Goal: Register for event/course

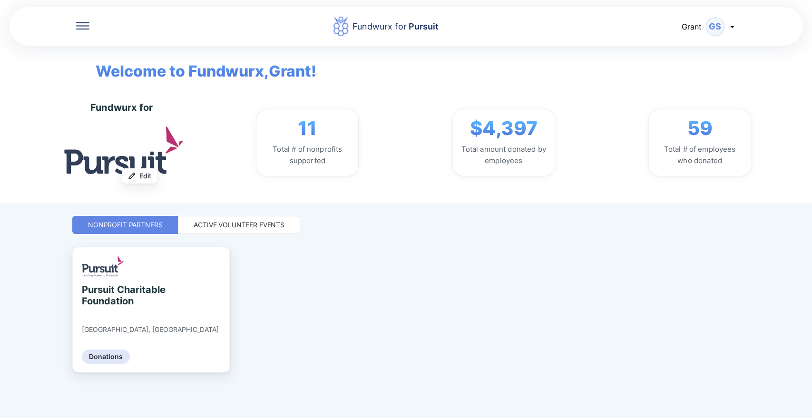
click at [93, 36] on div "Fundwurx for Pursuit" at bounding box center [385, 26] width 593 height 21
click at [88, 30] on div at bounding box center [82, 27] width 13 height 10
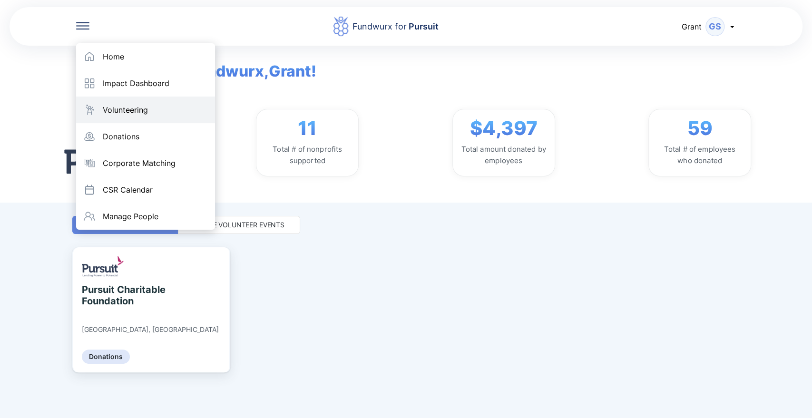
click at [122, 104] on div "Volunteering" at bounding box center [145, 110] width 139 height 27
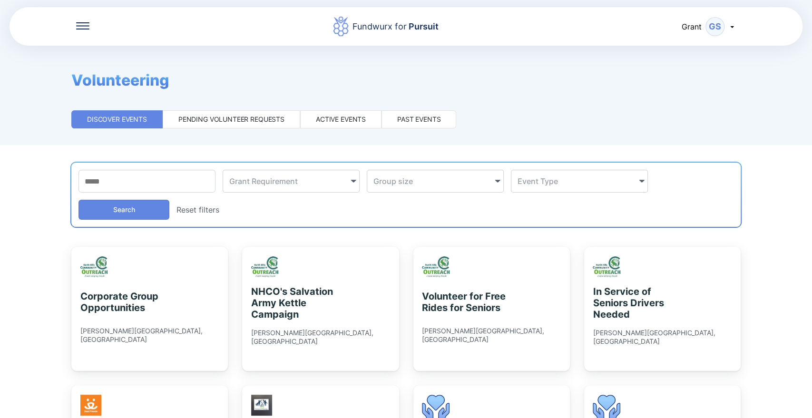
click at [325, 120] on div "Active events" at bounding box center [341, 120] width 50 height 10
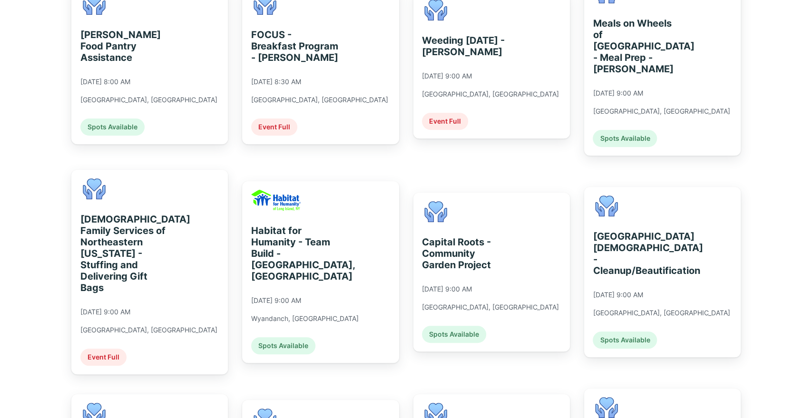
scroll to position [264, 0]
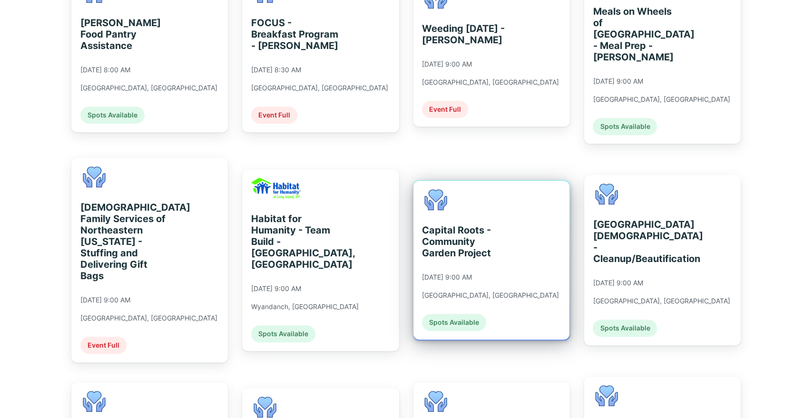
click at [436, 225] on div "Capital Roots - Community Garden Project" at bounding box center [465, 242] width 87 height 34
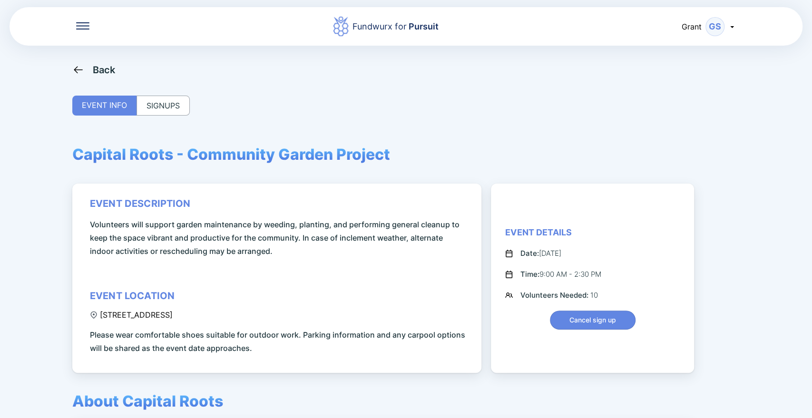
click at [152, 101] on div "SIGNUPS" at bounding box center [163, 106] width 53 height 20
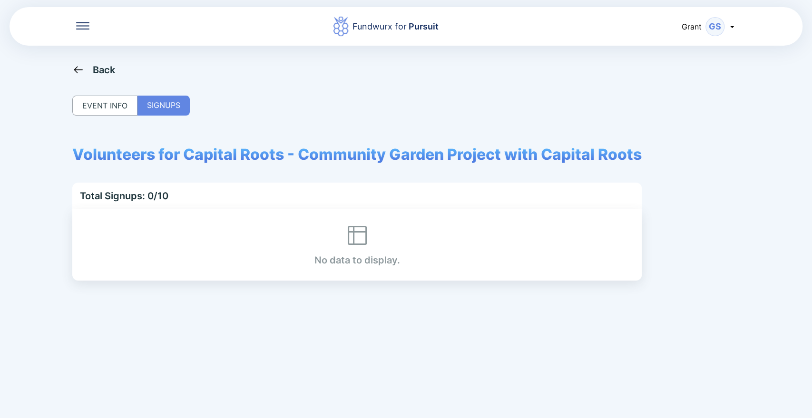
click at [114, 103] on div "EVENT INFO" at bounding box center [104, 106] width 65 height 20
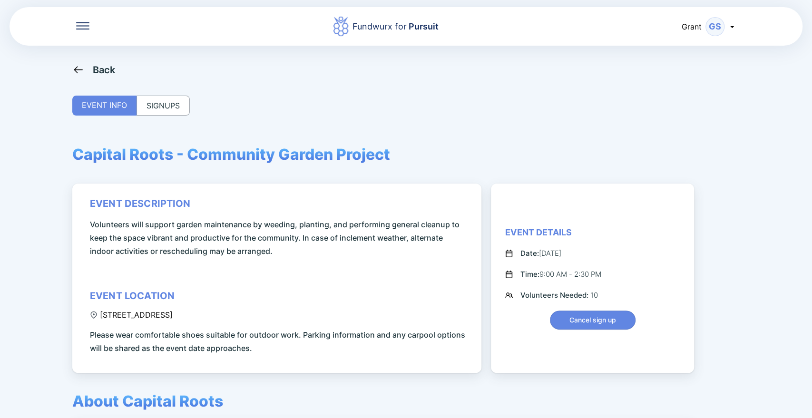
click at [88, 67] on div "Back" at bounding box center [93, 70] width 43 height 12
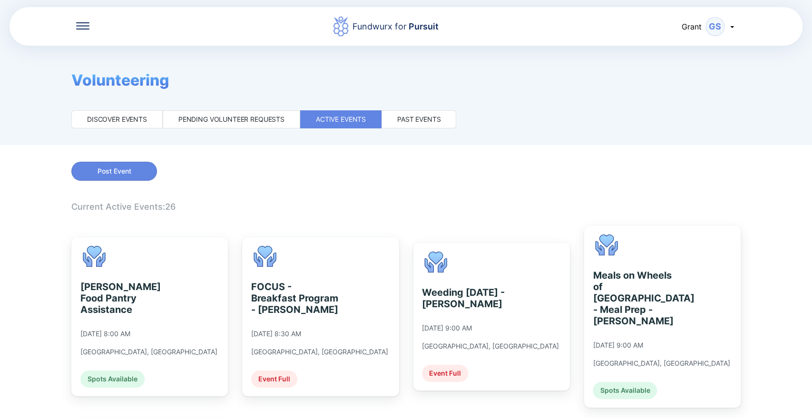
click at [310, 120] on div "Active events" at bounding box center [340, 119] width 81 height 18
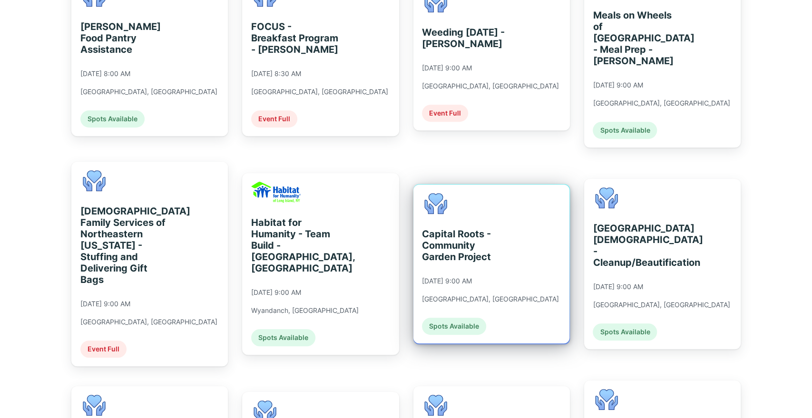
scroll to position [264, 0]
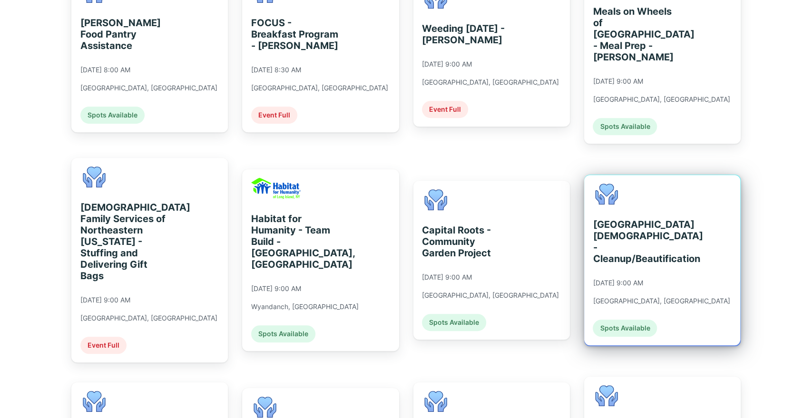
click at [586, 277] on div "[GEOGRAPHIC_DATA][DEMOGRAPHIC_DATA] - Cleanup/Beautification [DATE] 9:00 AM [GE…" at bounding box center [662, 260] width 156 height 170
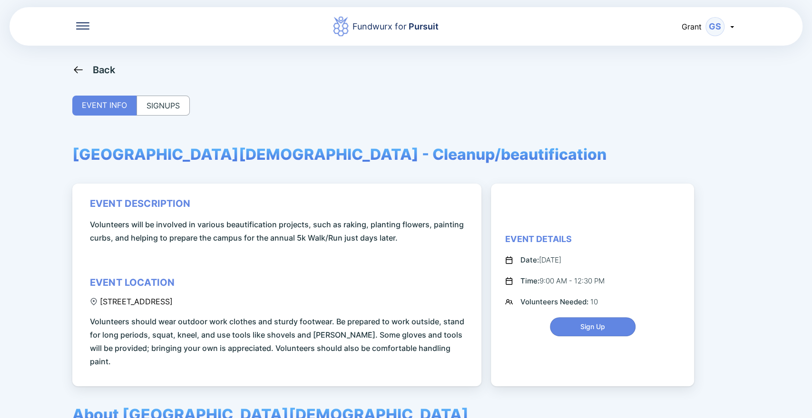
click at [79, 73] on icon at bounding box center [78, 70] width 12 height 12
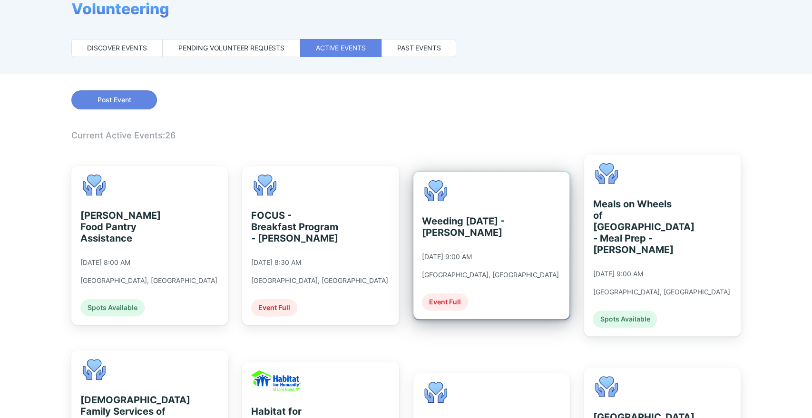
scroll to position [264, 0]
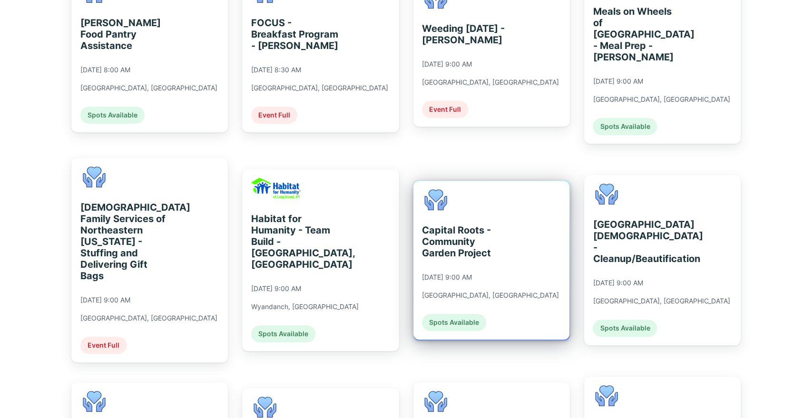
click at [431, 242] on div "Capital Roots - Community Garden Project" at bounding box center [465, 242] width 87 height 34
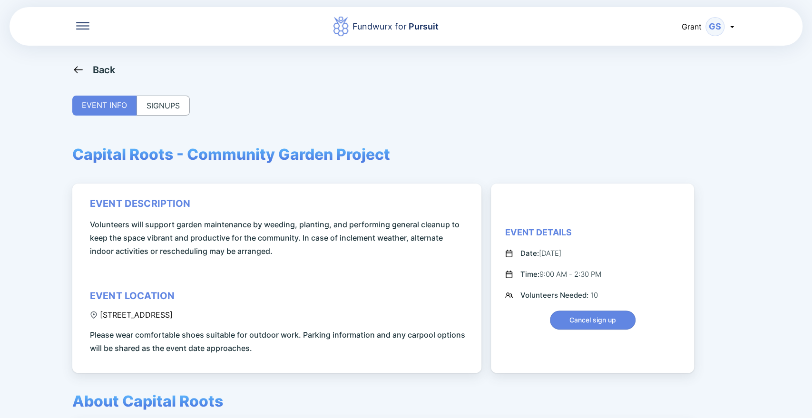
click at [168, 100] on div "SIGNUPS" at bounding box center [163, 106] width 53 height 20
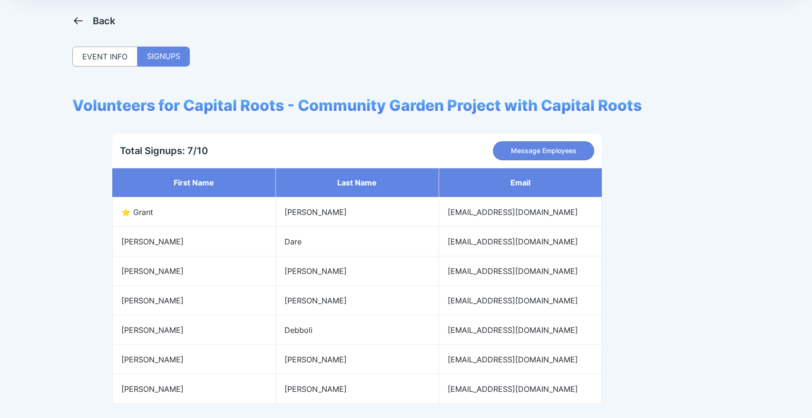
scroll to position [91, 0]
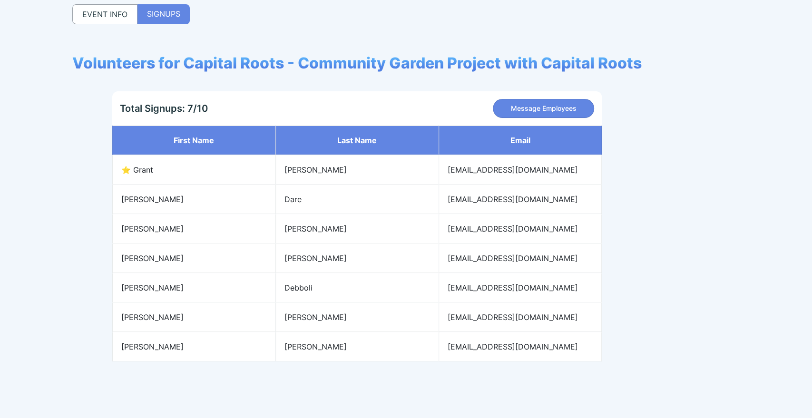
click at [110, 19] on div "EVENT INFO" at bounding box center [104, 14] width 65 height 20
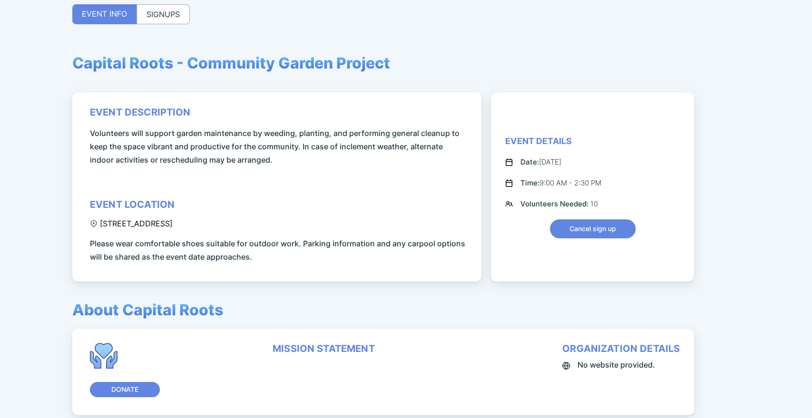
scroll to position [0, 0]
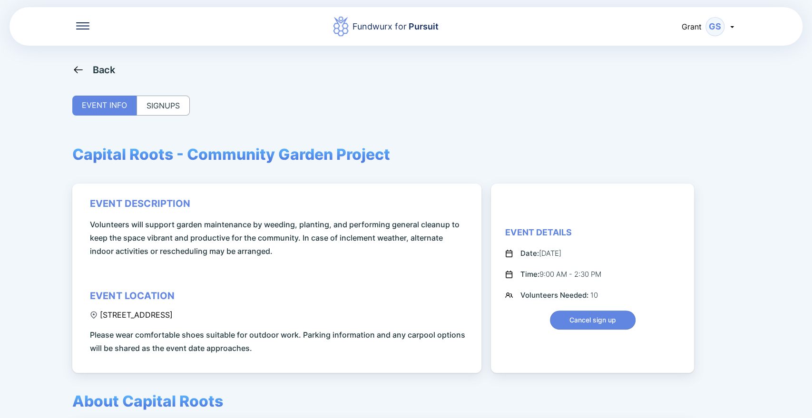
click at [92, 78] on div "Back EVENT INFO SIGNUPS Capital Roots - Community Garden Project event descript…" at bounding box center [406, 273] width 668 height 418
click at [91, 71] on div "Back" at bounding box center [93, 70] width 43 height 12
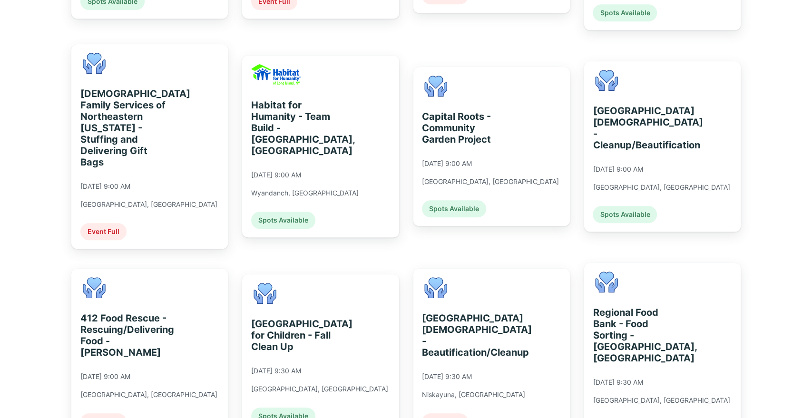
scroll to position [423, 0]
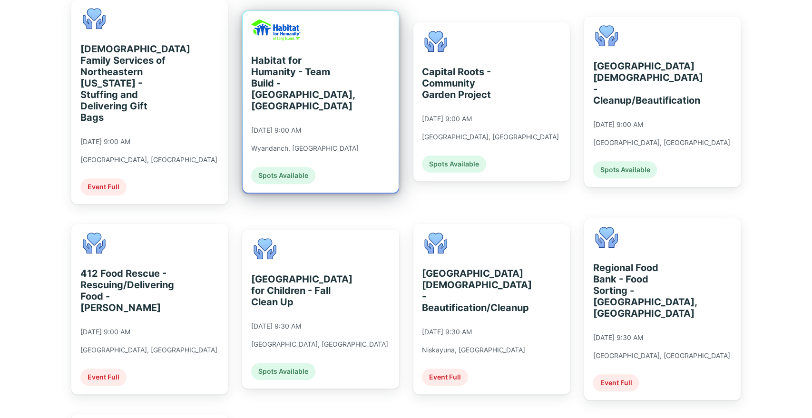
click at [293, 83] on div "Habitat for Humanity - Team Build - [GEOGRAPHIC_DATA], [GEOGRAPHIC_DATA]" at bounding box center [294, 83] width 87 height 57
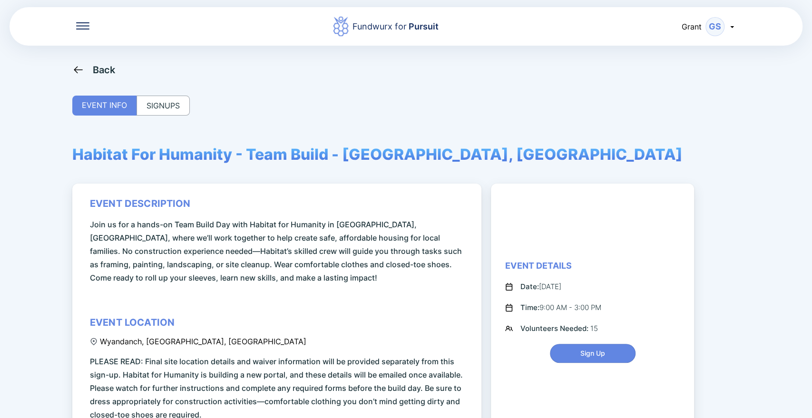
click at [107, 68] on div "Back" at bounding box center [104, 69] width 23 height 11
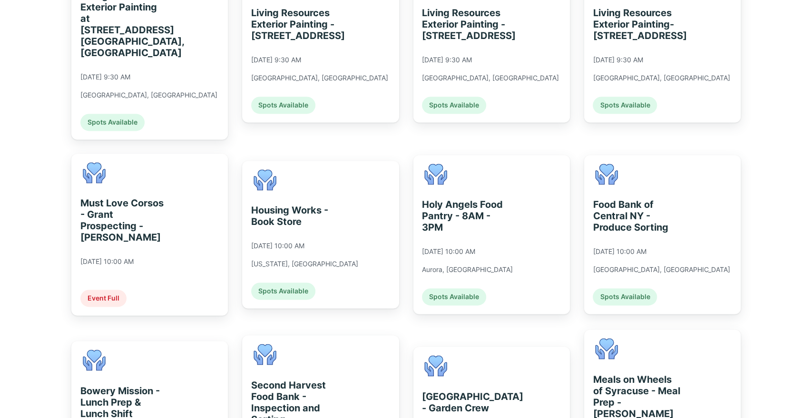
scroll to position [899, 0]
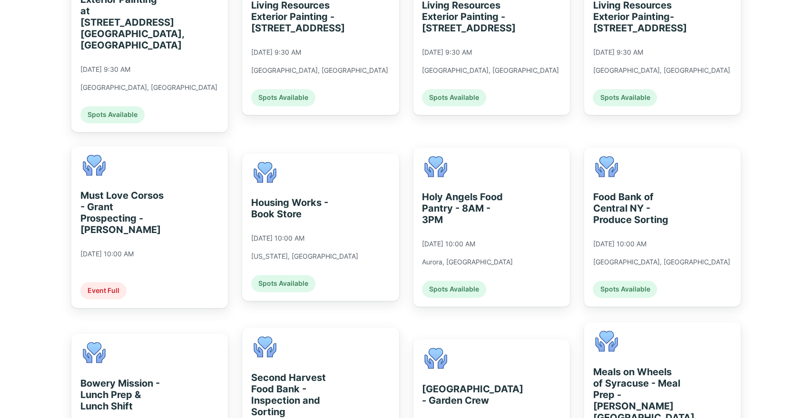
click at [335, 165] on div "Housing Works - Book Store [DATE] 10:00 AM [US_STATE], [GEOGRAPHIC_DATA] Spots …" at bounding box center [304, 227] width 107 height 130
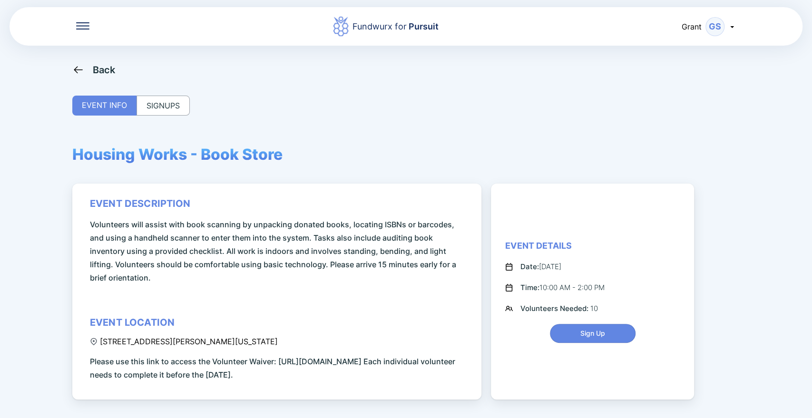
click at [159, 100] on div "SIGNUPS" at bounding box center [163, 106] width 53 height 20
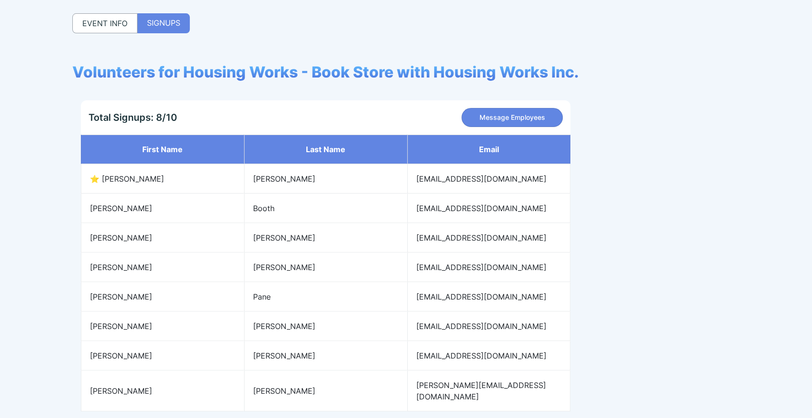
scroll to position [68, 0]
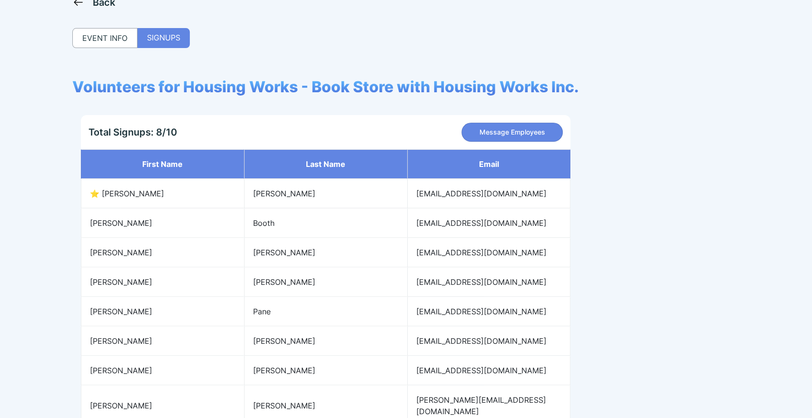
click at [88, 4] on div "Back" at bounding box center [93, 2] width 43 height 12
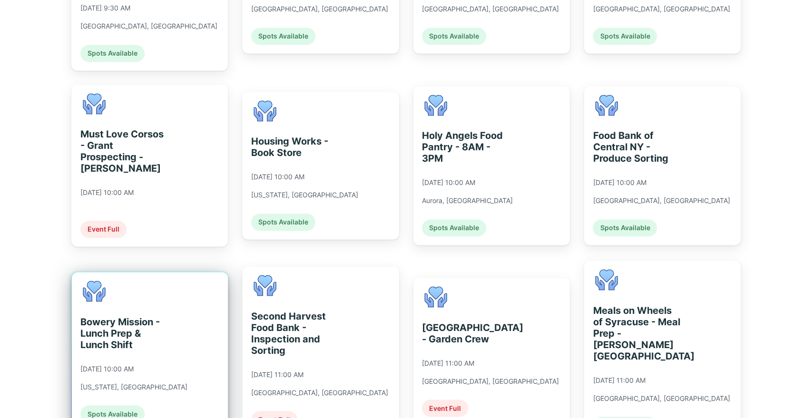
scroll to position [952, 0]
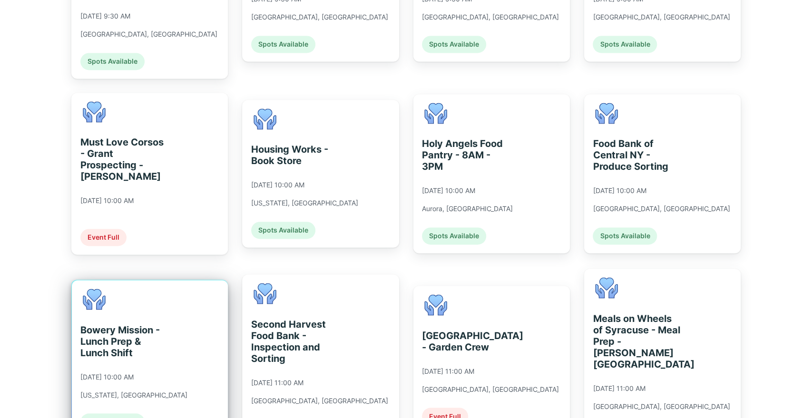
click at [126, 327] on div "Bowery Mission - Lunch Prep & Lunch Shift" at bounding box center [123, 341] width 87 height 34
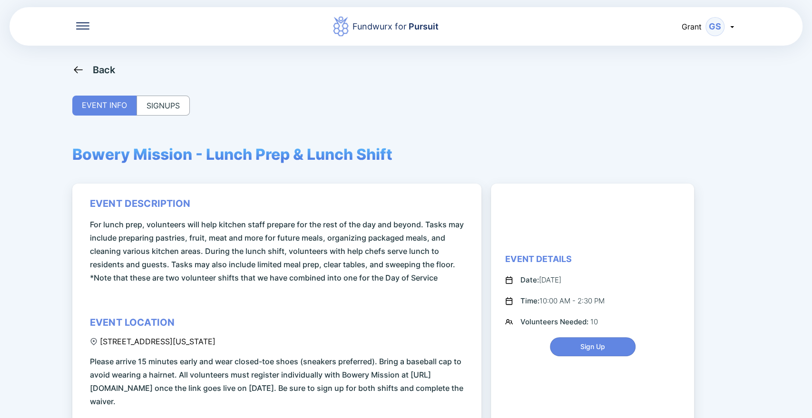
click at [162, 108] on div "SIGNUPS" at bounding box center [163, 106] width 53 height 20
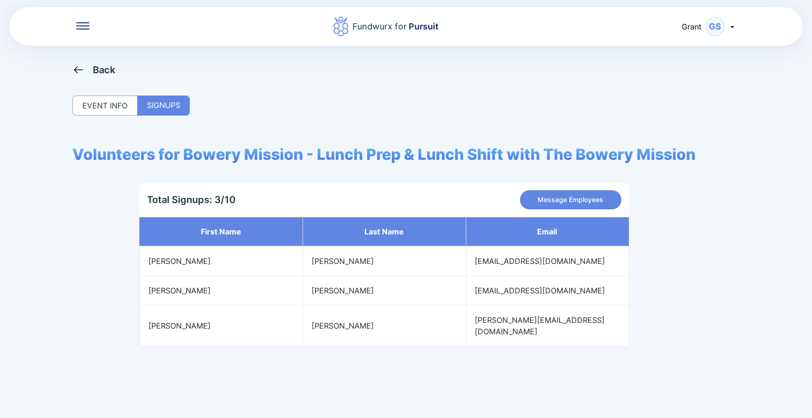
click at [97, 65] on div "Back" at bounding box center [104, 69] width 23 height 11
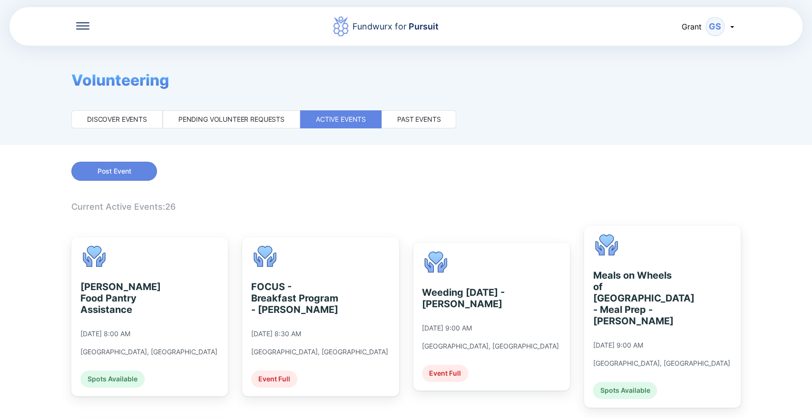
click at [412, 114] on div "Past events" at bounding box center [419, 119] width 75 height 18
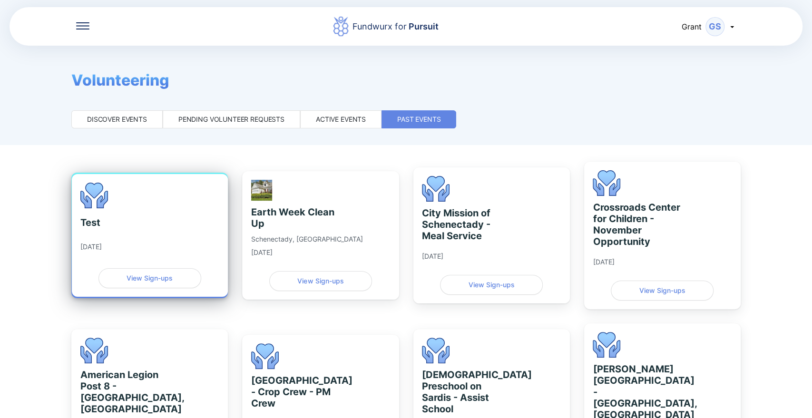
click at [133, 229] on div "Test [DATE] View Sign-ups" at bounding box center [150, 235] width 156 height 123
click at [122, 219] on div "Test [DATE] View Sign-ups" at bounding box center [150, 235] width 156 height 123
click at [91, 208] on icon at bounding box center [93, 195] width 27 height 25
click at [152, 283] on span "View Sign-ups" at bounding box center [150, 279] width 46 height 10
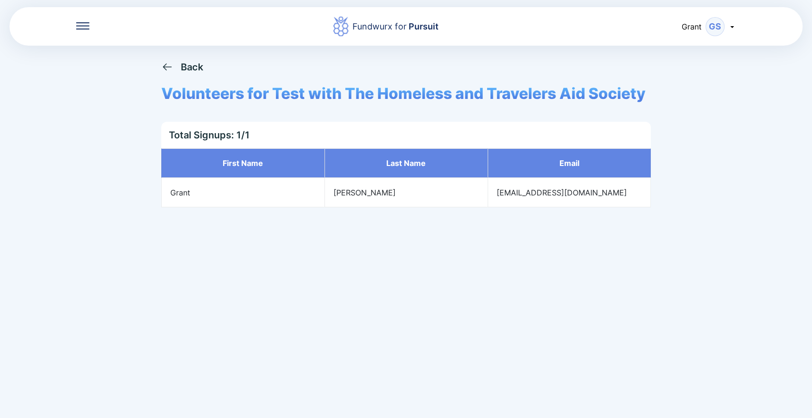
click at [174, 66] on div "Back" at bounding box center [182, 67] width 42 height 12
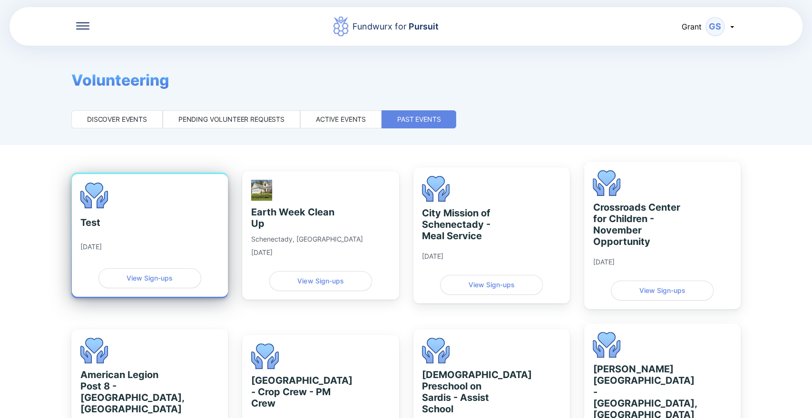
click at [86, 228] on div "Test" at bounding box center [90, 222] width 20 height 11
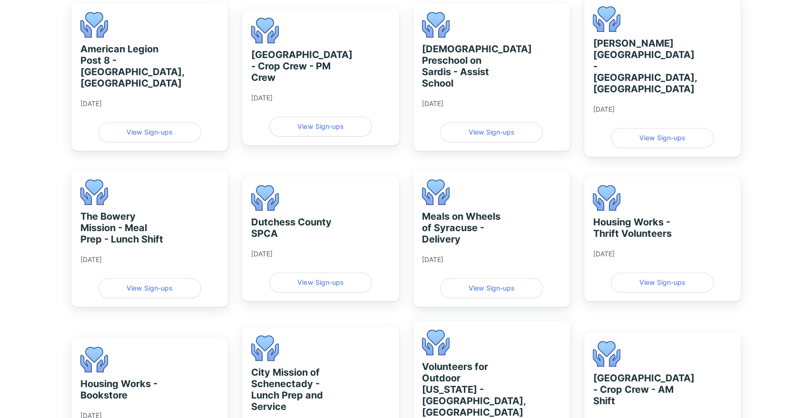
scroll to position [370, 0]
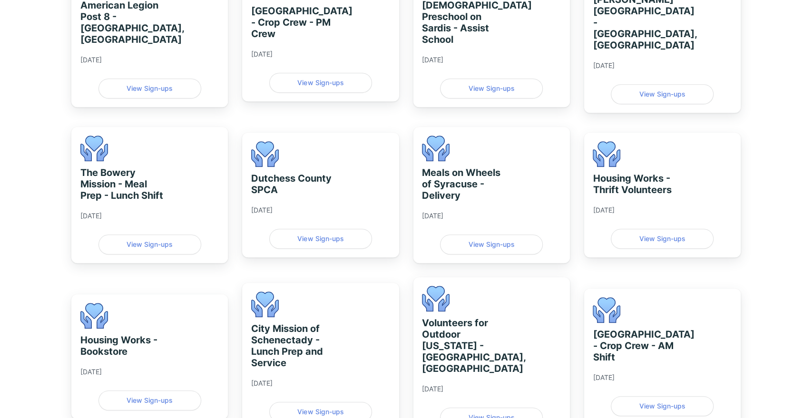
drag, startPoint x: 263, startPoint y: 203, endPoint x: 19, endPoint y: 86, distance: 270.2
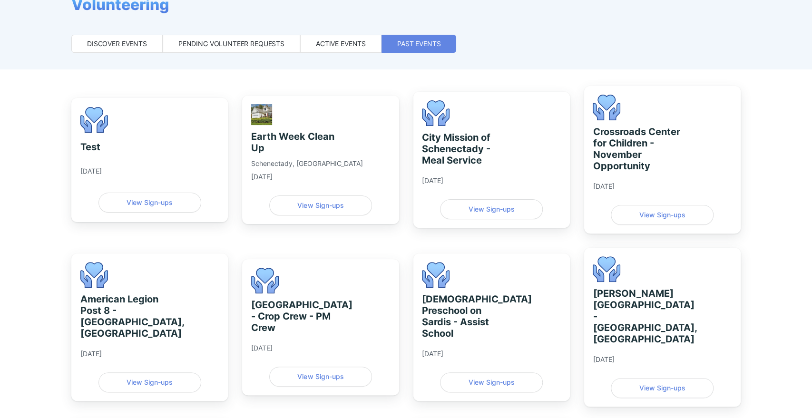
scroll to position [0, 0]
